Goal: Information Seeking & Learning: Obtain resource

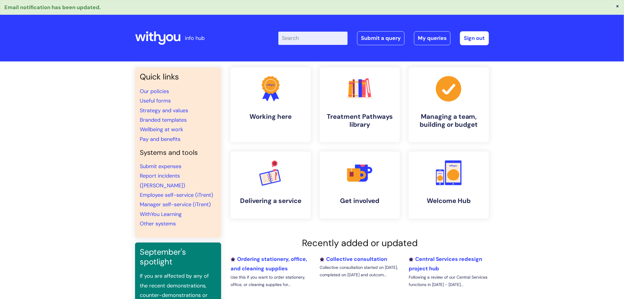
click at [329, 33] on input "Enter your search term here..." at bounding box center [313, 38] width 69 height 13
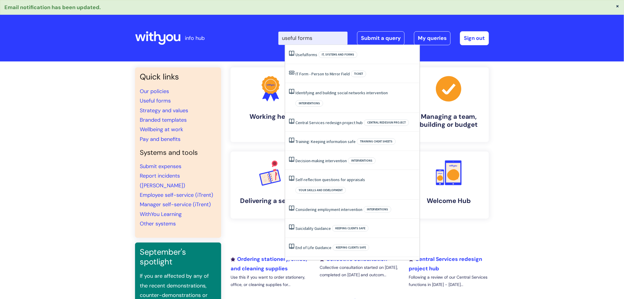
type input "useful forms"
click button "Search" at bounding box center [0, 0] width 0 height 0
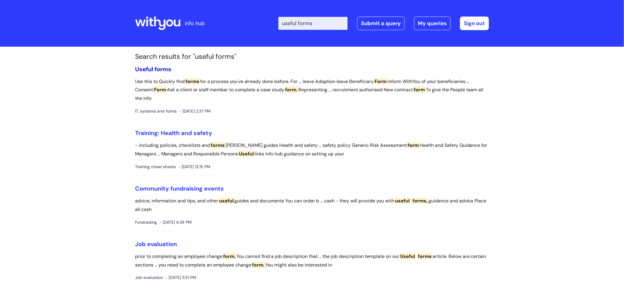
click at [158, 67] on span "forms" at bounding box center [163, 69] width 17 height 8
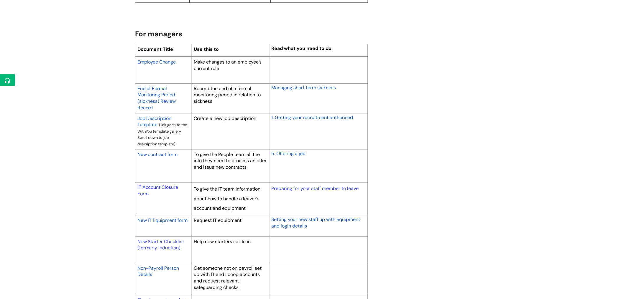
scroll to position [459, 0]
click at [167, 155] on span "New contract form" at bounding box center [158, 154] width 40 height 6
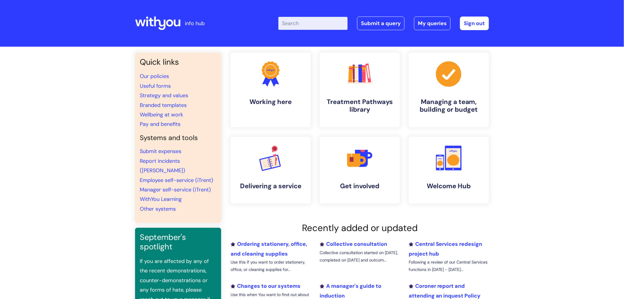
click at [315, 22] on input "Enter your search term here..." at bounding box center [313, 23] width 69 height 13
click at [308, 24] on input "Enter your search term here..." at bounding box center [313, 23] width 69 height 13
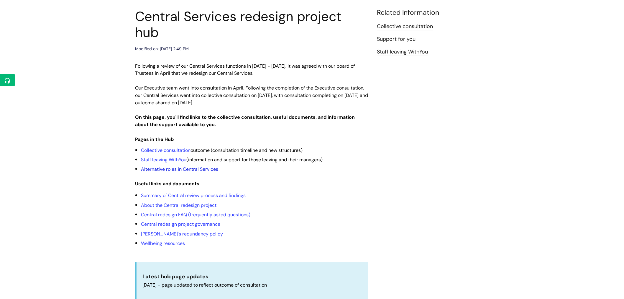
scroll to position [66, 0]
click at [174, 147] on link "Collective consultation" at bounding box center [166, 150] width 50 height 6
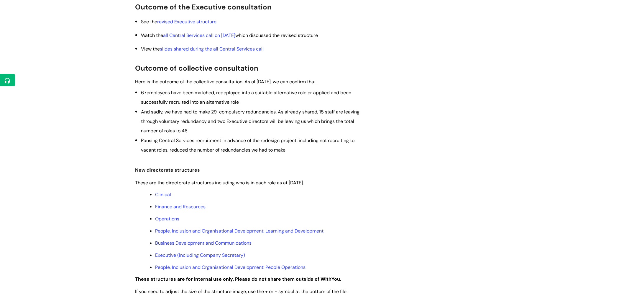
scroll to position [164, 0]
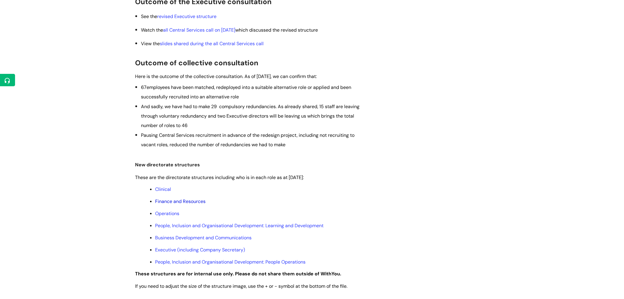
click at [188, 201] on link "Finance and Resources" at bounding box center [180, 201] width 50 height 6
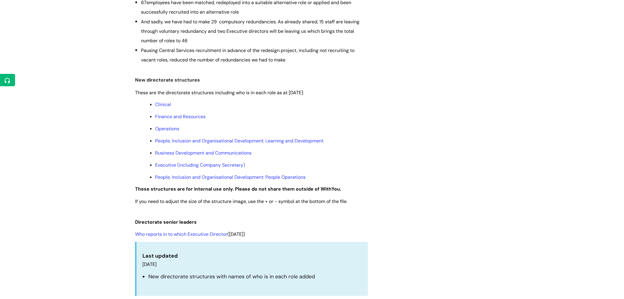
scroll to position [262, 0]
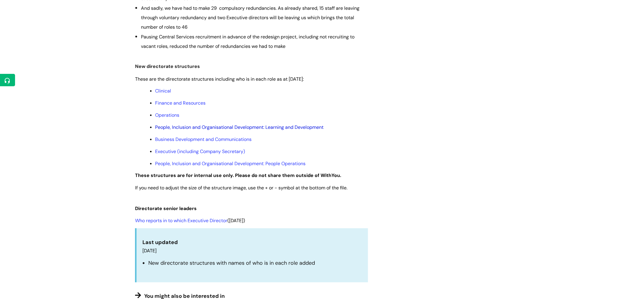
click at [173, 126] on link "People, Inclusion and Organisational Development: Learning and Development" at bounding box center [239, 127] width 169 height 6
